Goal: Task Accomplishment & Management: Manage account settings

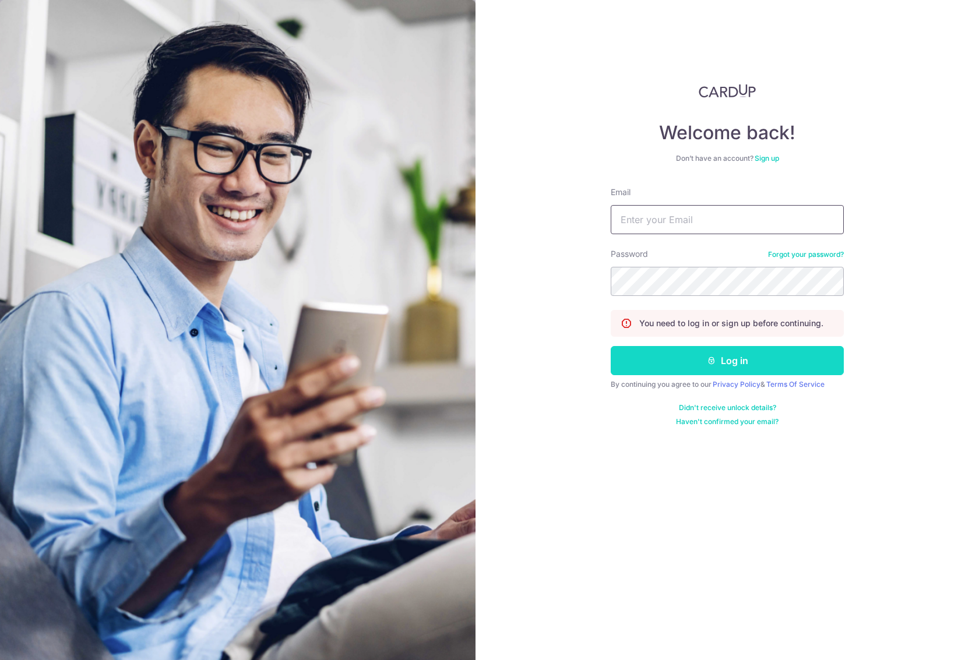
type input "[EMAIL_ADDRESS][DOMAIN_NAME]"
click at [734, 354] on button "Log in" at bounding box center [727, 360] width 233 height 29
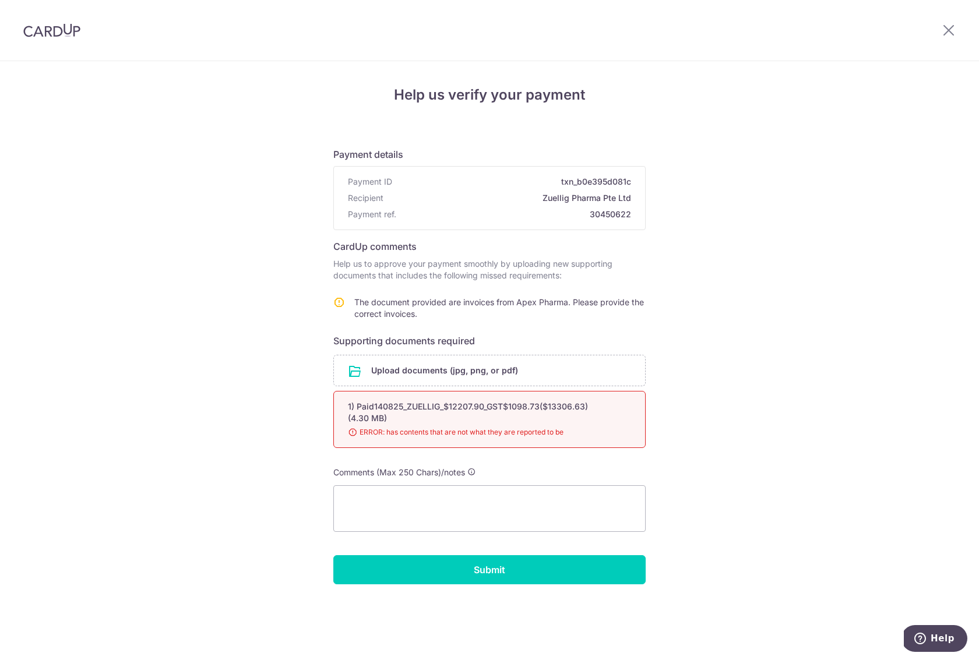
click at [669, 90] on div "Help us verify your payment Payment details Payment ID txn_b0e395d081c Recipien…" at bounding box center [489, 360] width 979 height 599
